Goal: Information Seeking & Learning: Learn about a topic

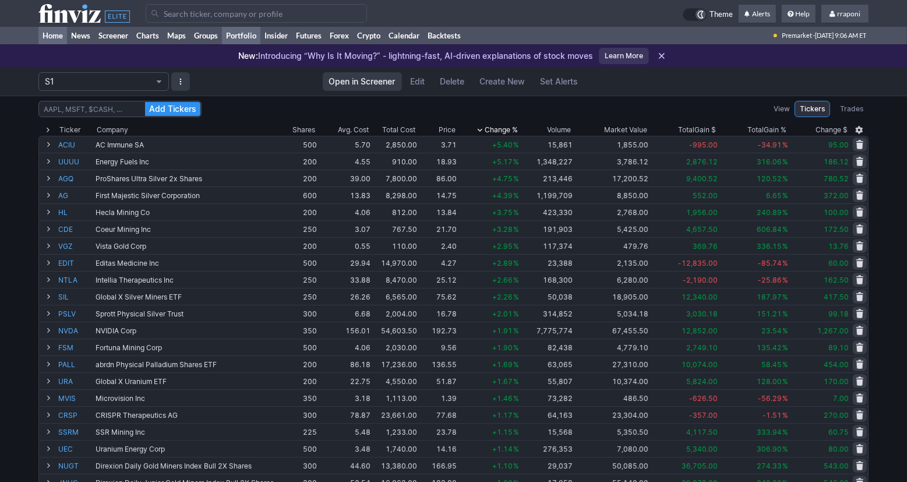
click at [62, 36] on link "Home" at bounding box center [52, 35] width 29 height 17
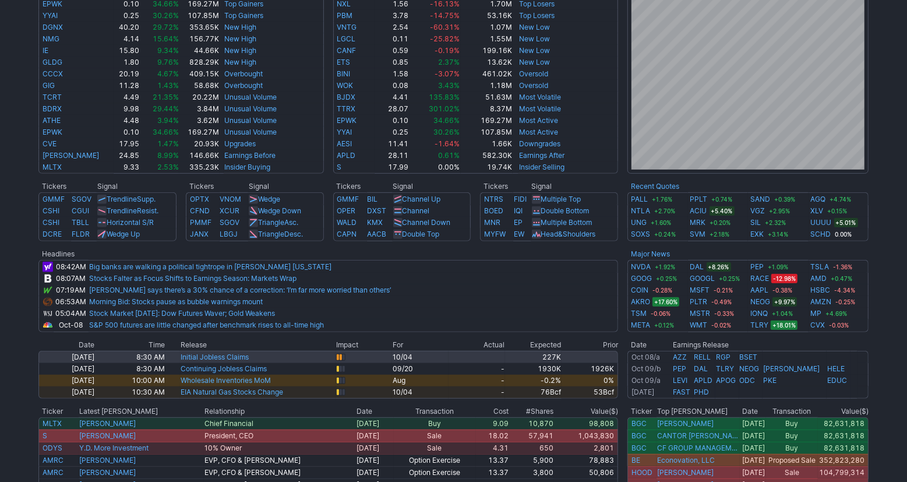
scroll to position [333, 0]
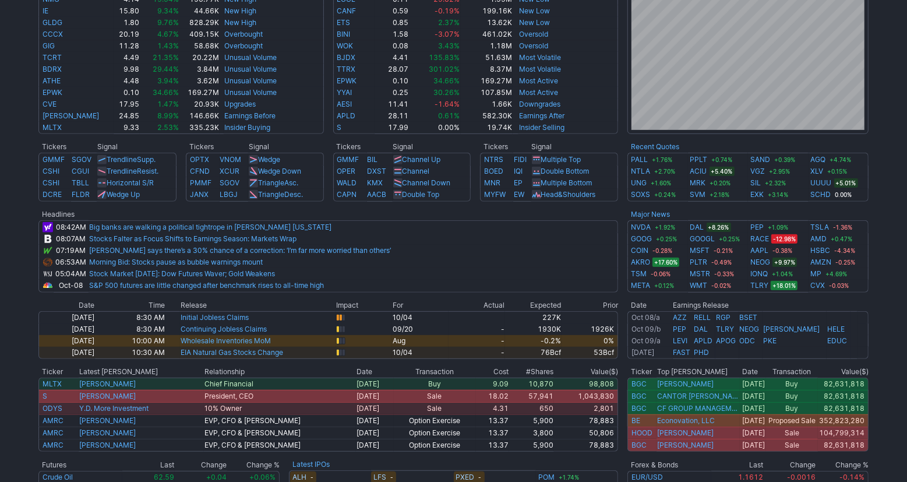
click at [898, 256] on div "Advancing 39.6% (2202) Declining (1303) 23.4% New High 94.6% (141) New Low (8) …" at bounding box center [453, 143] width 907 height 819
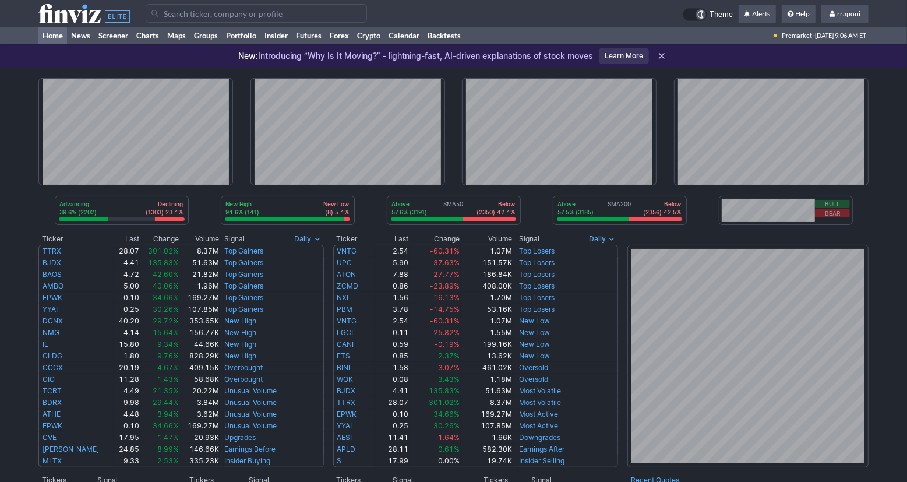
scroll to position [330, 0]
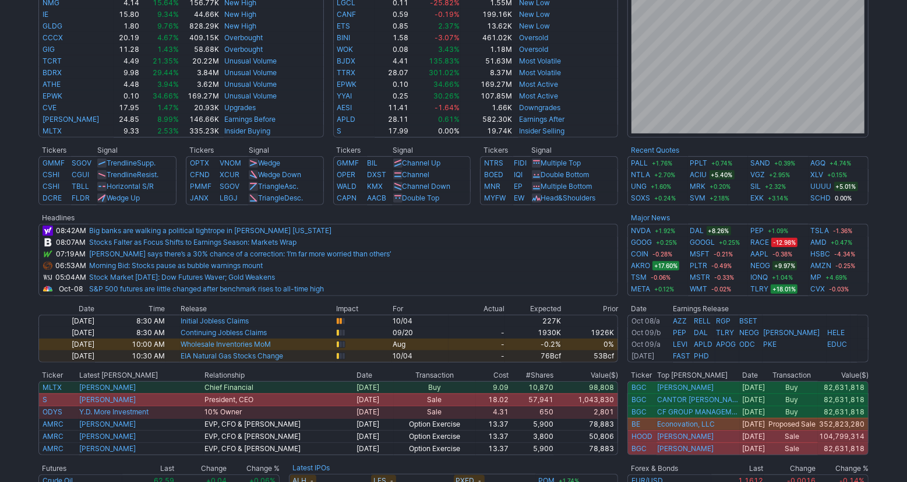
click at [900, 284] on div "Advancing 39.6% (2202) Declining (1303) 23.4% New High 94.6% (141) New Low (8) …" at bounding box center [453, 147] width 907 height 819
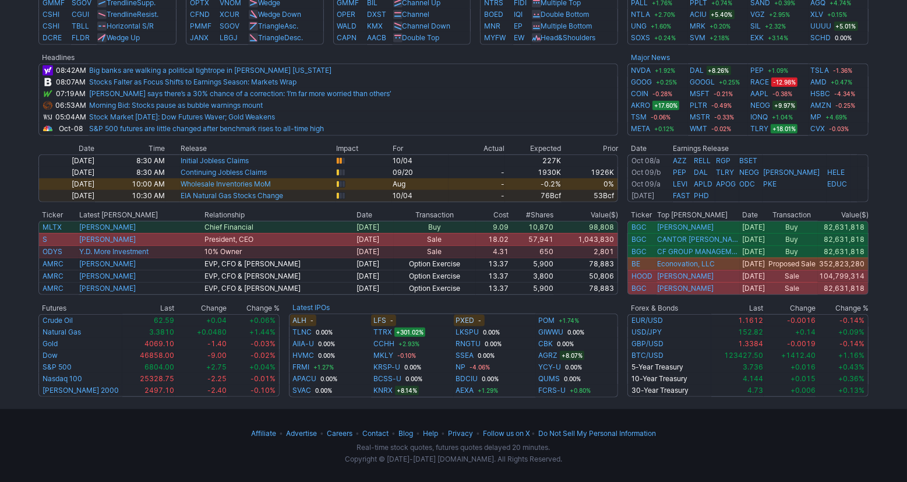
scroll to position [0, 0]
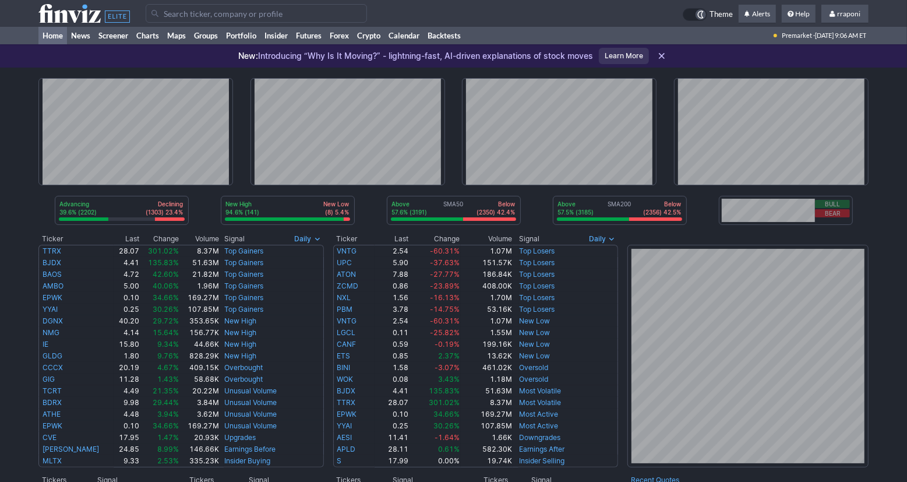
click at [892, 303] on div "Advancing 39.6% (2202) Declining (1303) 23.4% New High 94.6% (141) New Low (8) …" at bounding box center [453, 477] width 907 height 819
click at [896, 298] on div "Advancing 39.6% (2202) Declining (1303) 23.4% New High 94.6% (141) New Low (8) …" at bounding box center [453, 477] width 907 height 819
click at [254, 37] on link "Portfolio" at bounding box center [241, 35] width 38 height 17
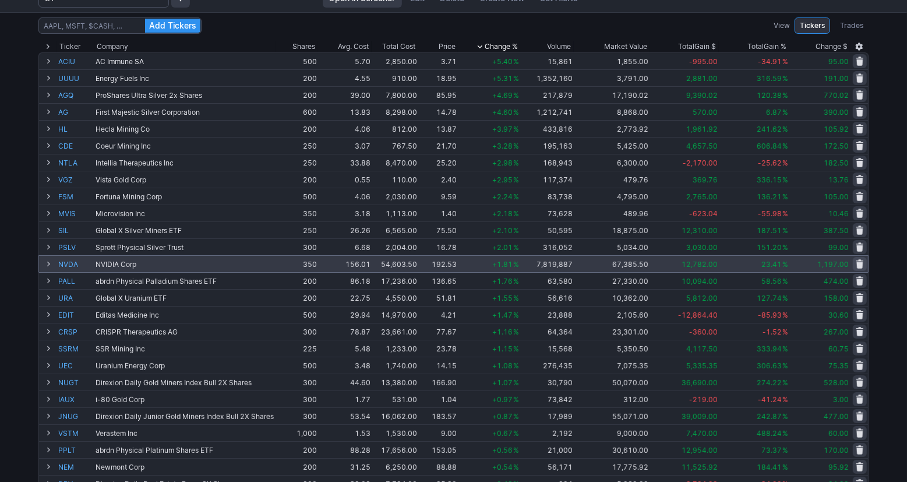
scroll to position [83, 0]
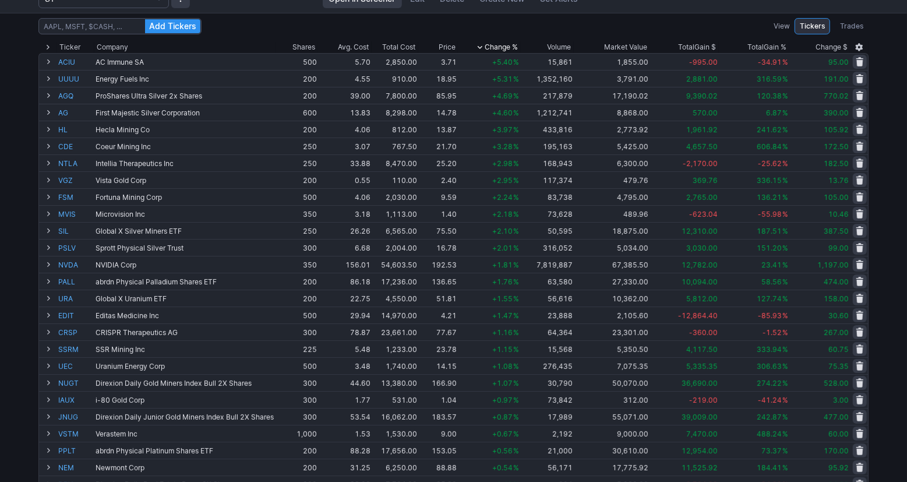
click at [883, 183] on div "Add Tickers View Tickers Trades Ticker Company Shares Avg. Cost Total Cost Pric…" at bounding box center [453, 380] width 907 height 735
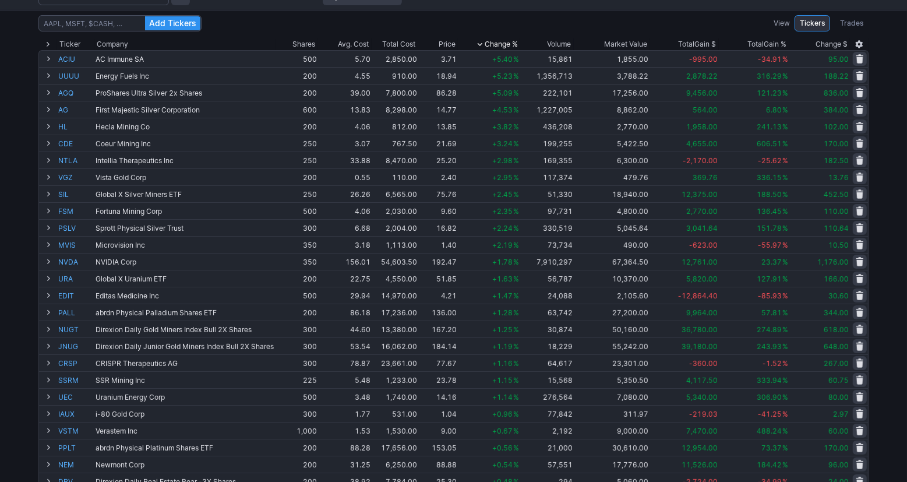
scroll to position [0, 0]
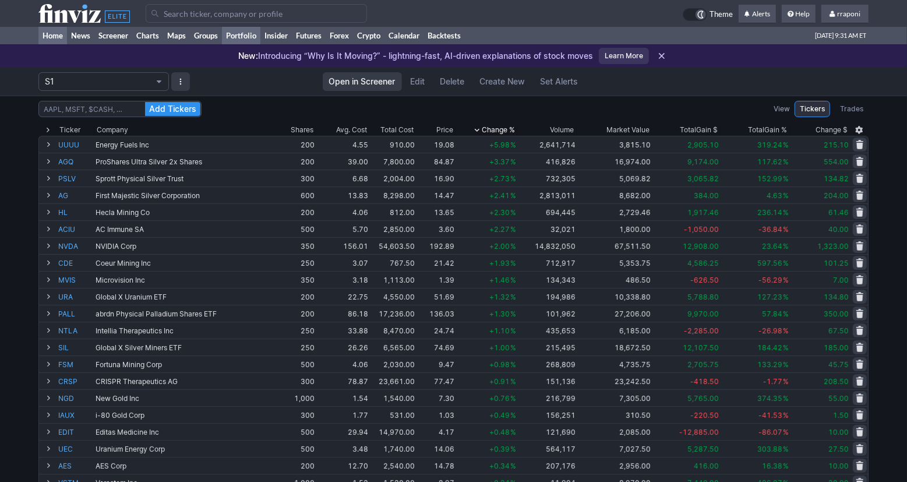
click at [65, 38] on link "Home" at bounding box center [52, 35] width 29 height 17
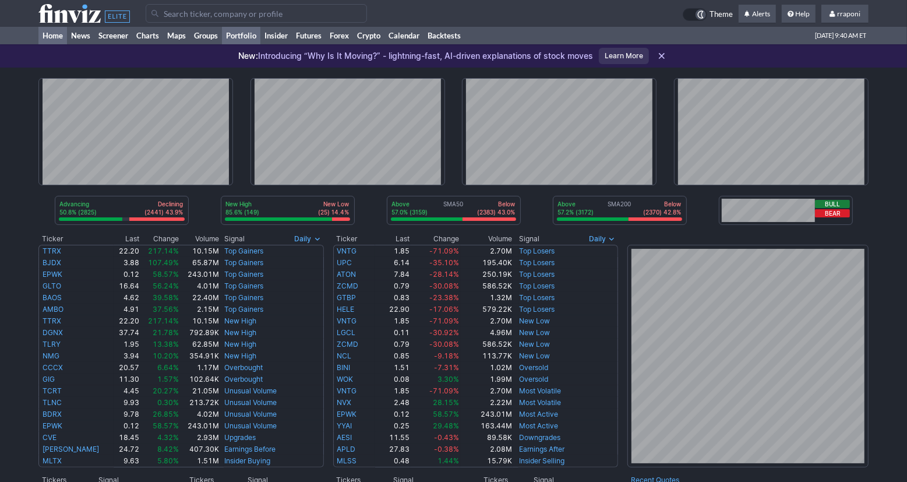
click at [256, 38] on link "Portfolio" at bounding box center [241, 35] width 38 height 17
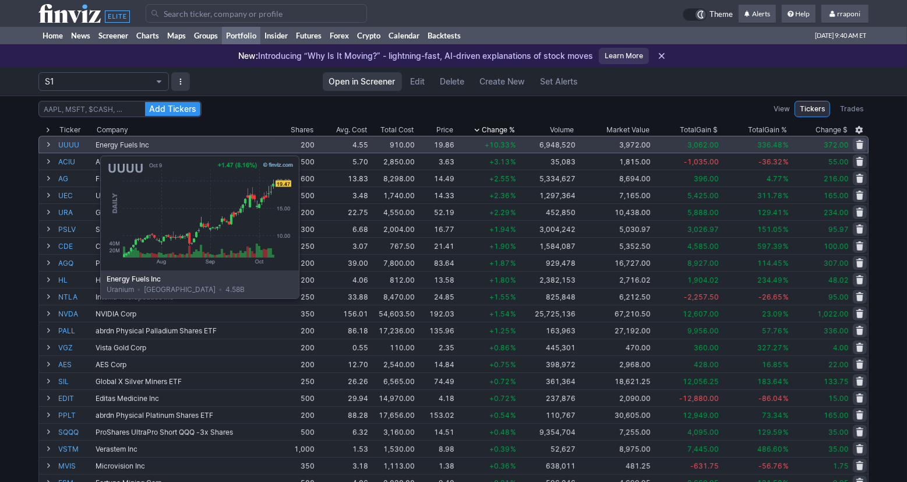
click at [71, 150] on link "UUUU" at bounding box center [75, 144] width 35 height 16
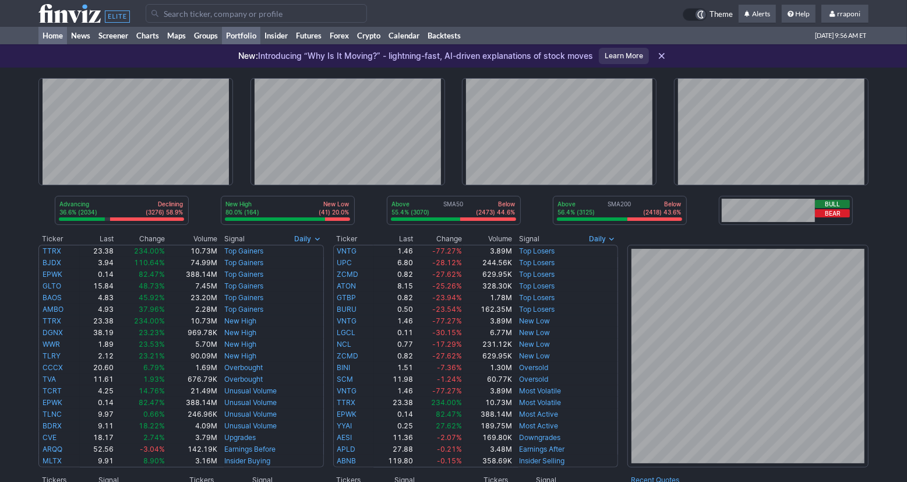
click at [253, 34] on link "Portfolio" at bounding box center [241, 35] width 38 height 17
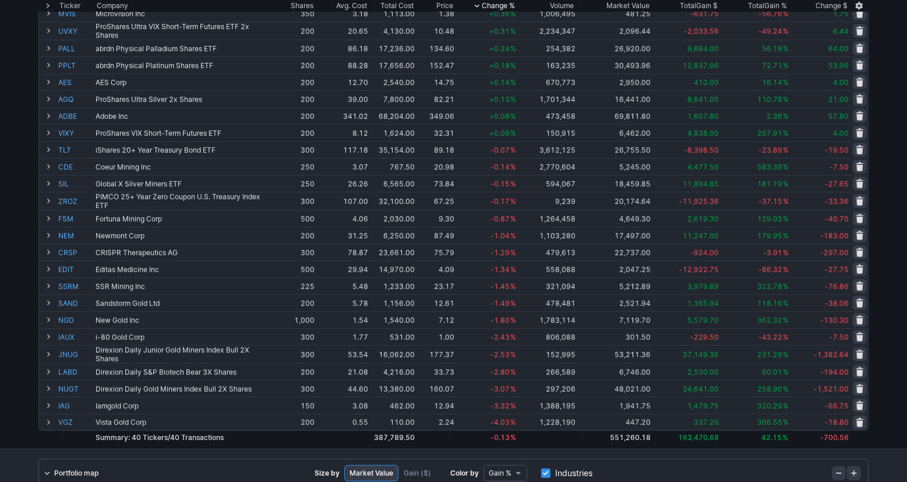
scroll to position [377, 0]
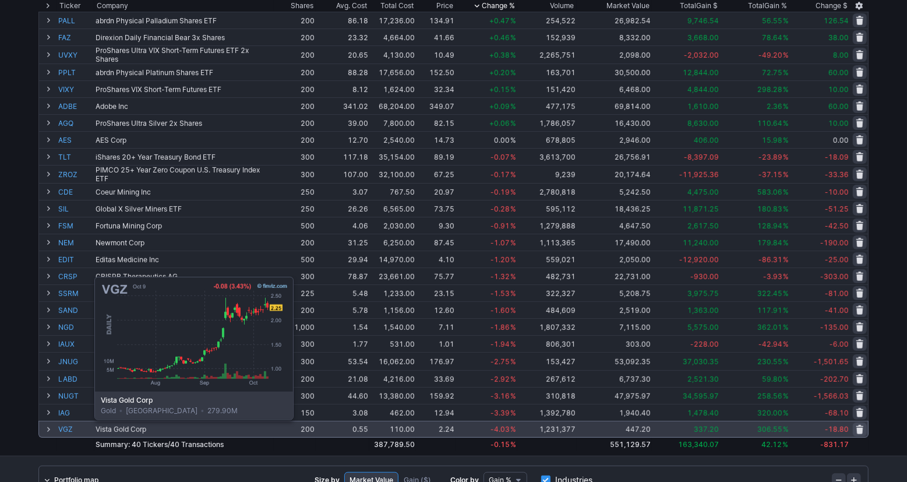
click at [65, 427] on link "VGZ" at bounding box center [75, 429] width 35 height 16
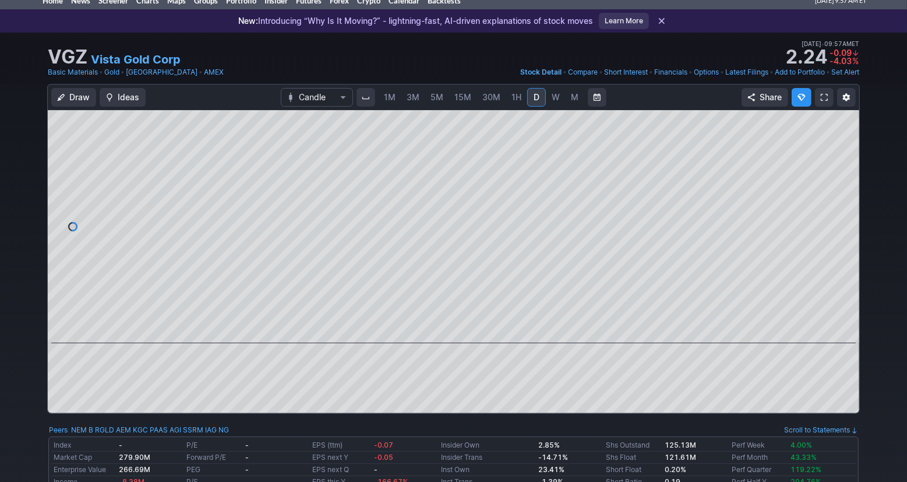
scroll to position [45, 0]
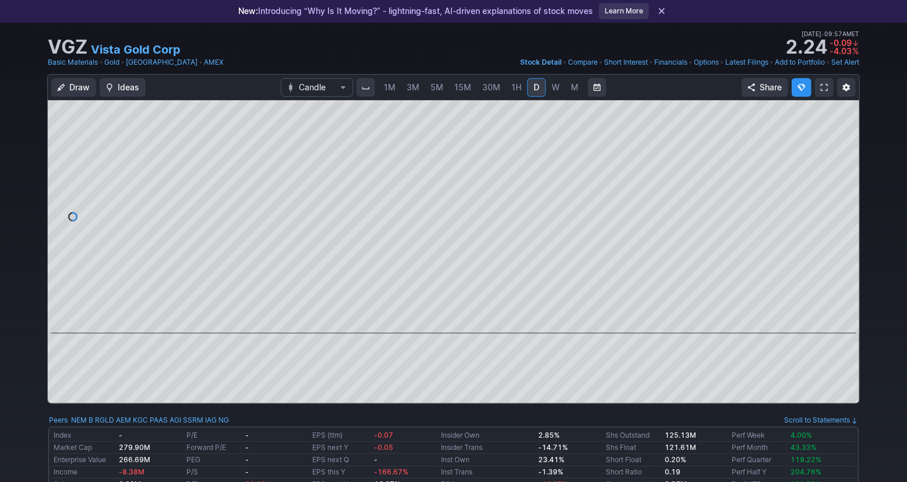
click at [558, 90] on link "W" at bounding box center [555, 87] width 19 height 19
click at [567, 91] on link "M" at bounding box center [574, 87] width 19 height 19
click at [441, 319] on span at bounding box center [442, 316] width 15 height 9
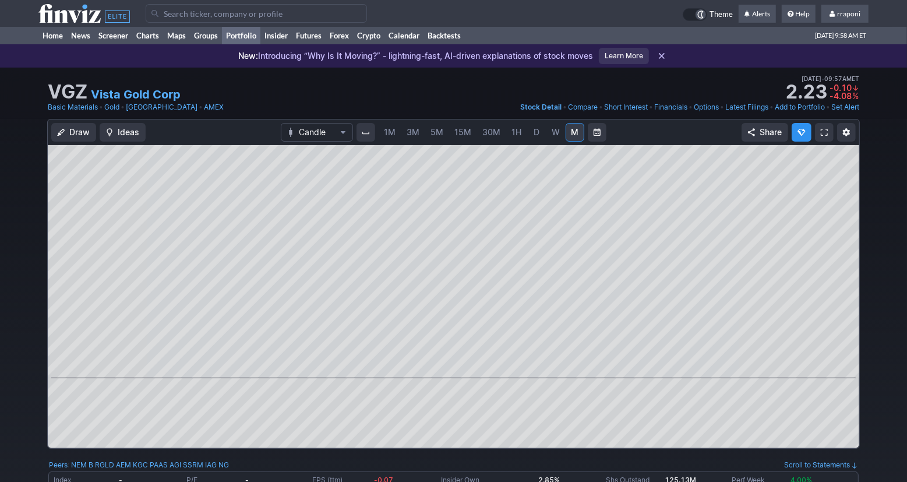
click at [249, 39] on link "Portfolio" at bounding box center [241, 35] width 38 height 17
